Goal: Transaction & Acquisition: Purchase product/service

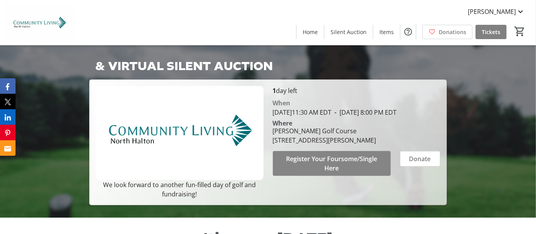
scroll to position [363, 0]
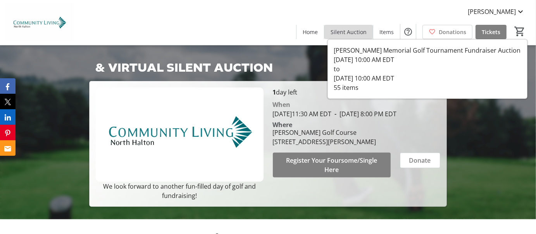
click at [354, 31] on span "Silent Auction" at bounding box center [349, 32] width 36 height 8
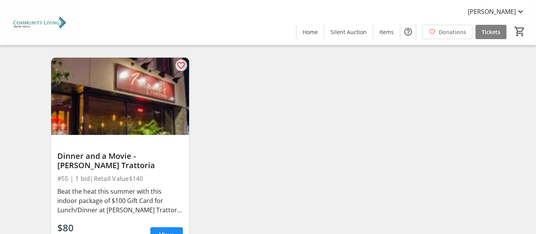
scroll to position [3876, 0]
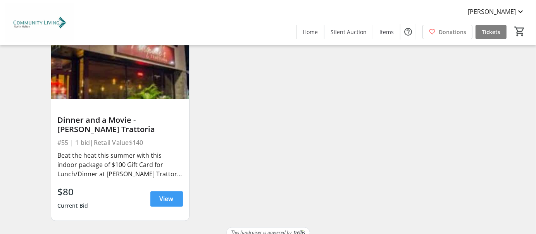
click at [168, 195] on span "View" at bounding box center [167, 199] width 14 height 9
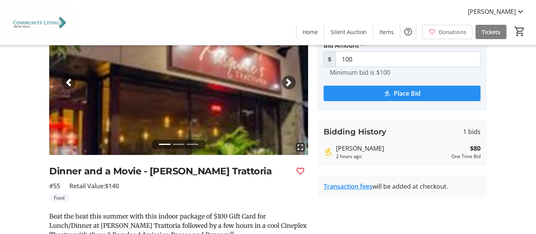
scroll to position [78, 0]
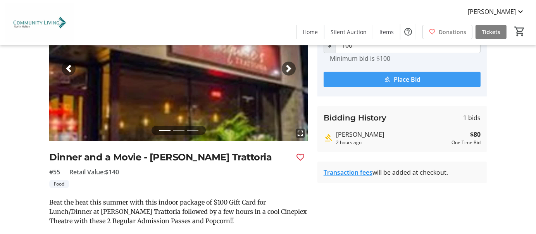
click at [398, 80] on span "Place Bid" at bounding box center [407, 79] width 27 height 9
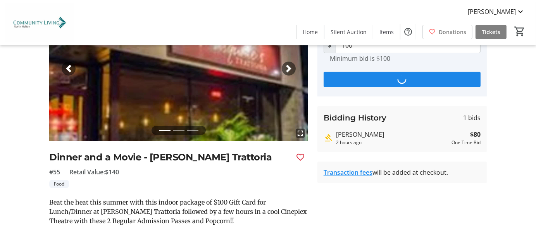
scroll to position [0, 0]
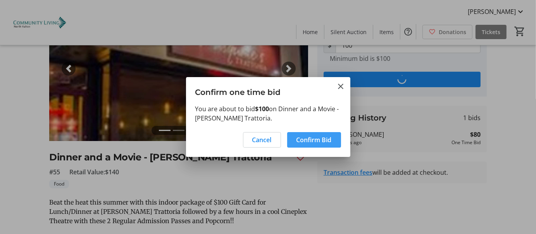
click at [317, 138] on span "Confirm Bid" at bounding box center [314, 139] width 35 height 9
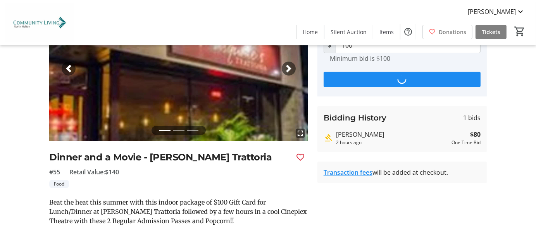
type input "120"
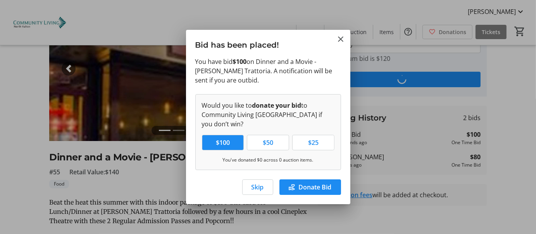
scroll to position [0, 0]
click at [258, 186] on span "Skip" at bounding box center [258, 187] width 12 height 9
